Goal: Go to known website: Access a specific website the user already knows

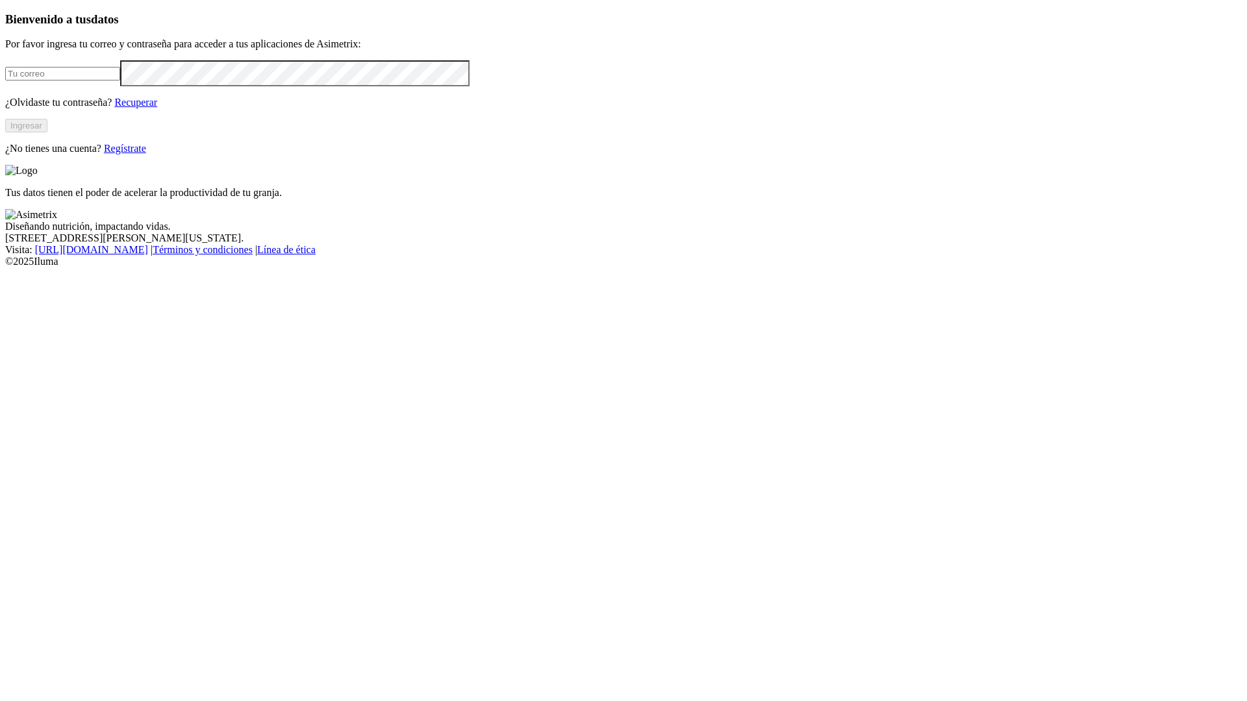
click at [120, 81] on input "email" at bounding box center [62, 74] width 115 height 14
type input "[EMAIL_ADDRESS][DOMAIN_NAME]"
click at [43, 155] on div "Bienvenido a tus datos Por favor ingresa tu correo y contraseña para acceder a …" at bounding box center [623, 83] width 1237 height 142
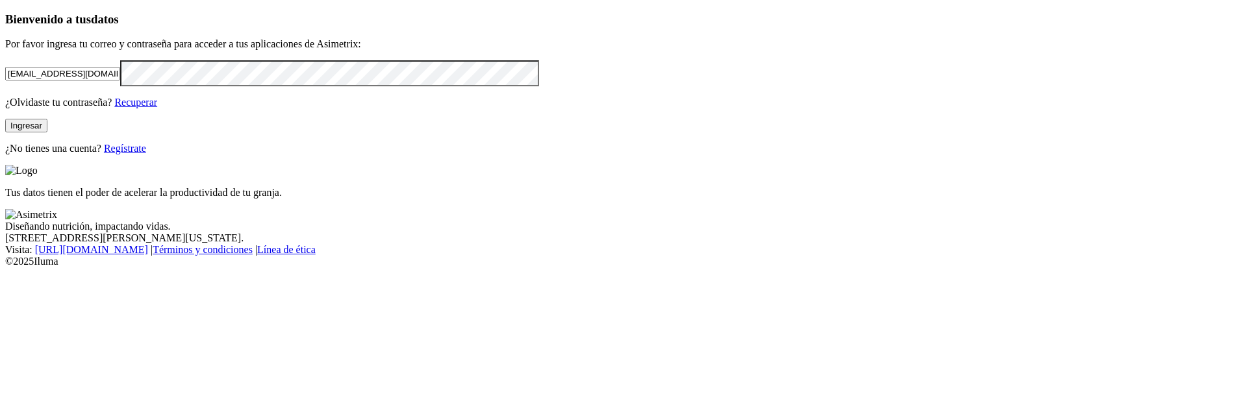
click input "submit" at bounding box center [0, 0] width 0 height 0
